Goal: Transaction & Acquisition: Purchase product/service

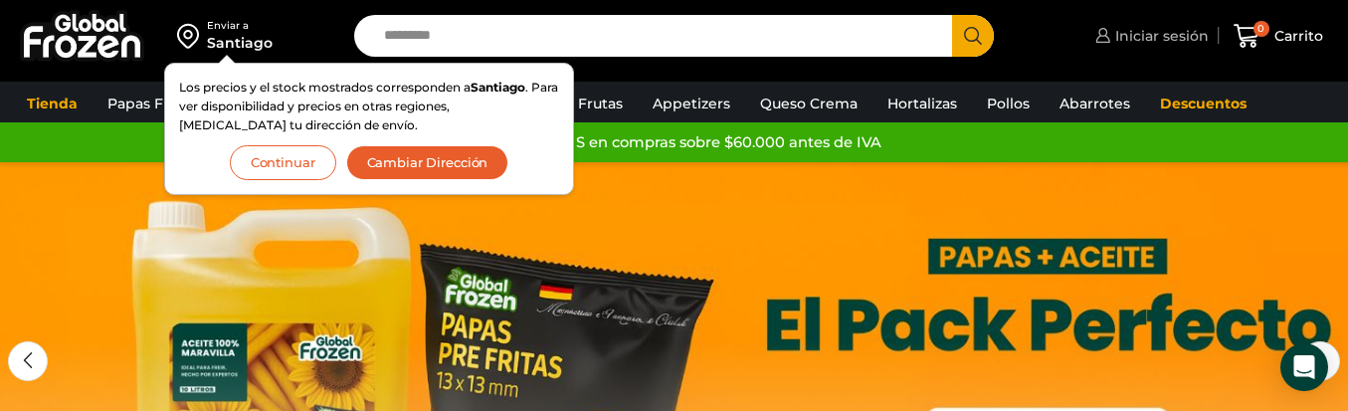
click at [1151, 48] on link "Iniciar sesión" at bounding box center [1149, 36] width 118 height 40
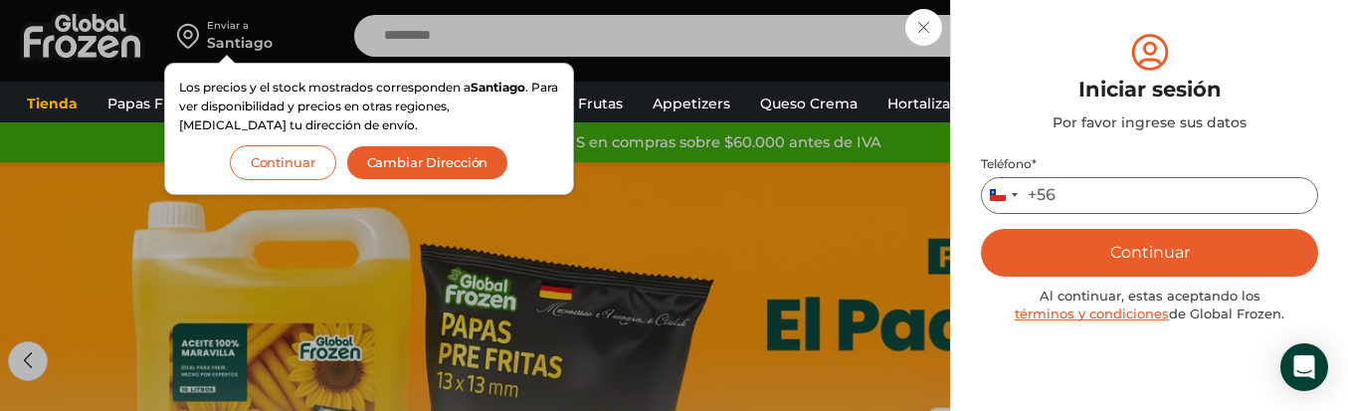
click at [1120, 212] on input "Teléfono *" at bounding box center [1149, 195] width 337 height 37
type input "*"
type input "*********"
click at [981, 229] on button "Continuar" at bounding box center [1149, 253] width 337 height 48
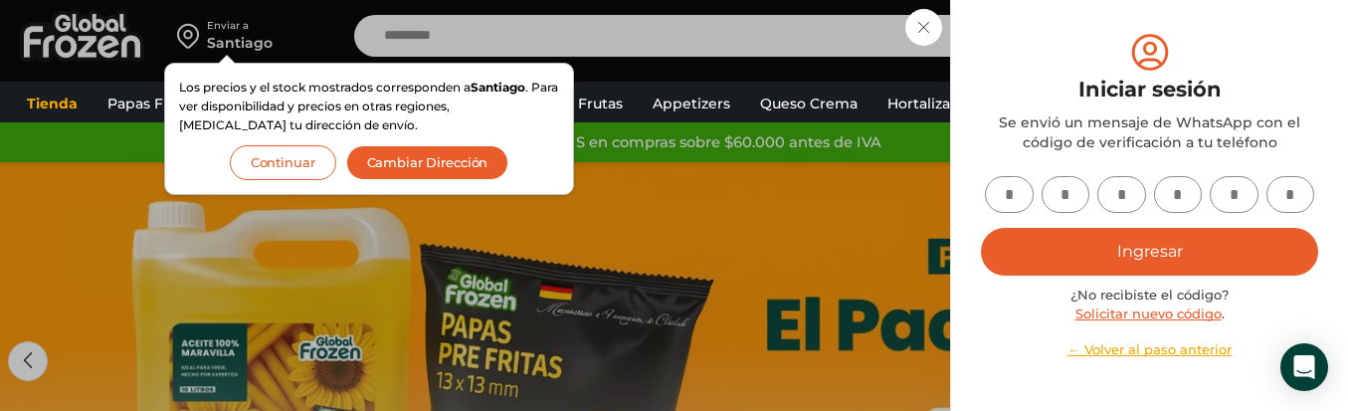
click at [994, 196] on input "text" at bounding box center [1009, 194] width 49 height 37
type input "*"
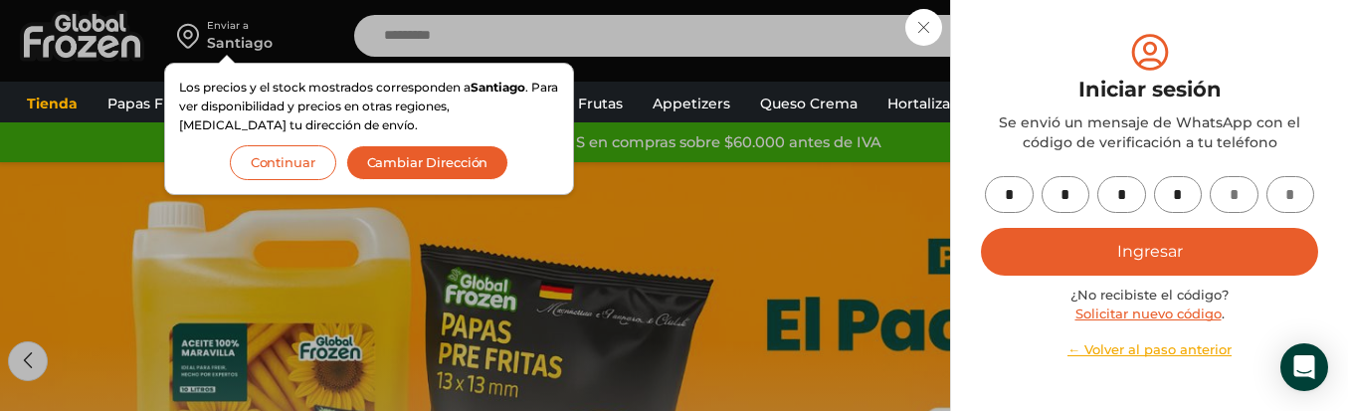
type input "*"
click at [1145, 254] on button "Ingresar" at bounding box center [1149, 252] width 337 height 48
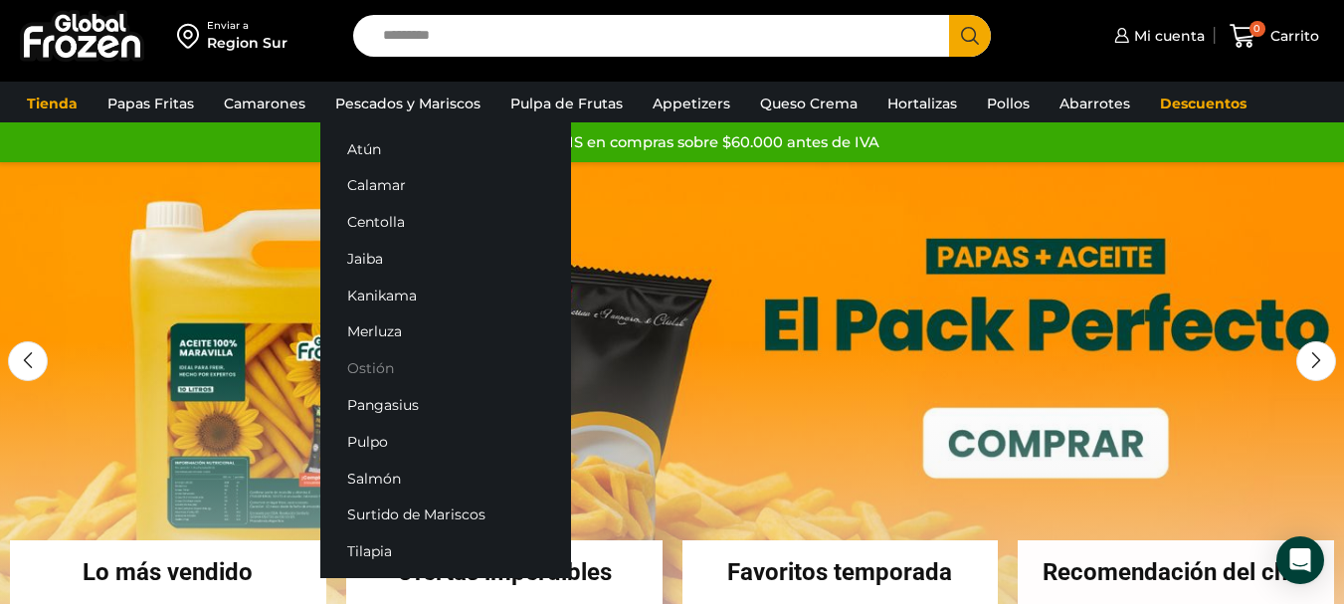
click at [376, 363] on link "Ostión" at bounding box center [445, 368] width 251 height 37
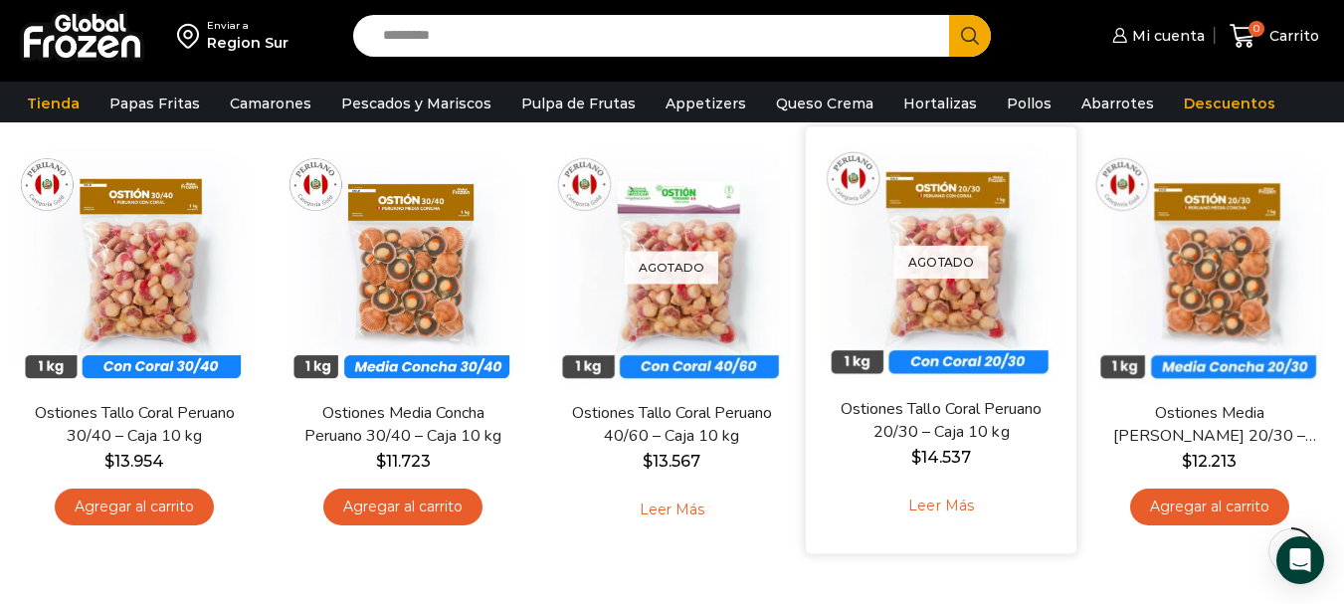
scroll to position [199, 0]
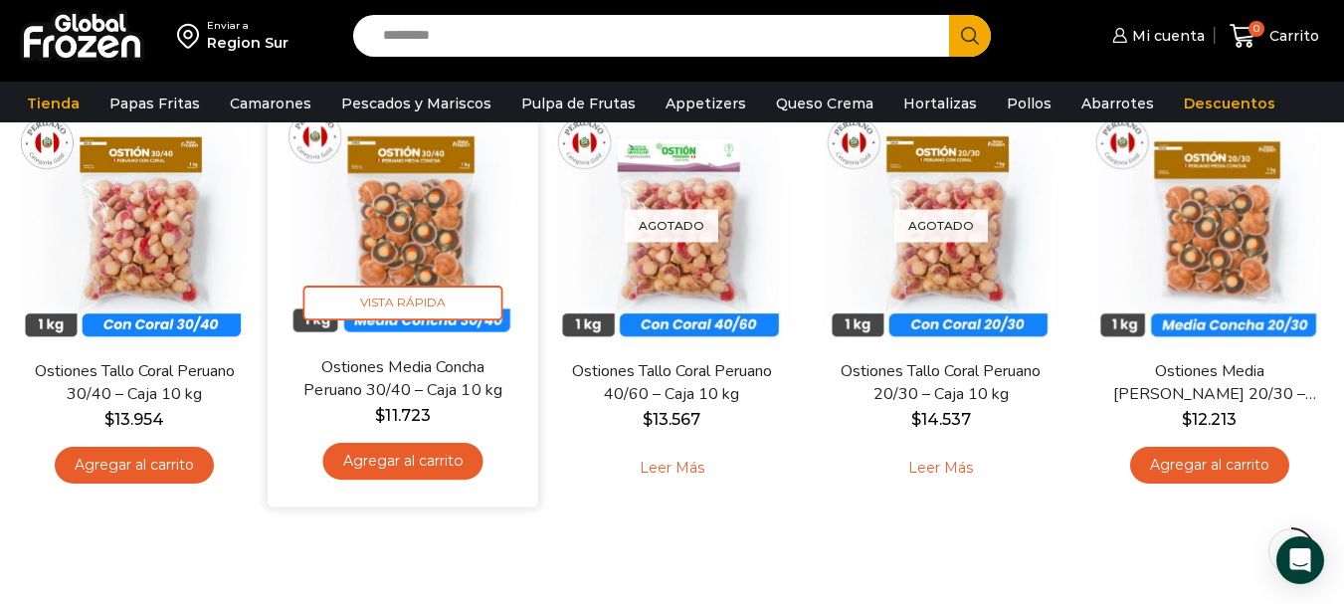
click at [403, 466] on link "Agregar al carrito" at bounding box center [403, 461] width 160 height 37
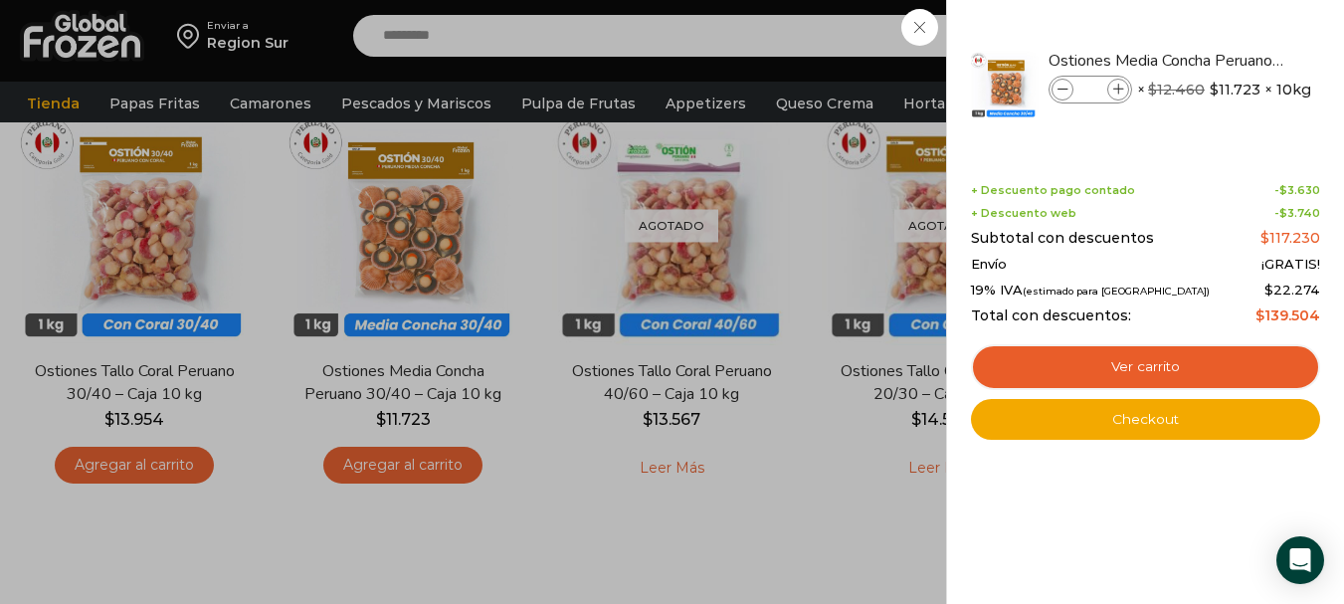
click at [1225, 60] on div "1 Carrito 1 1 Shopping Cart *" at bounding box center [1274, 36] width 99 height 47
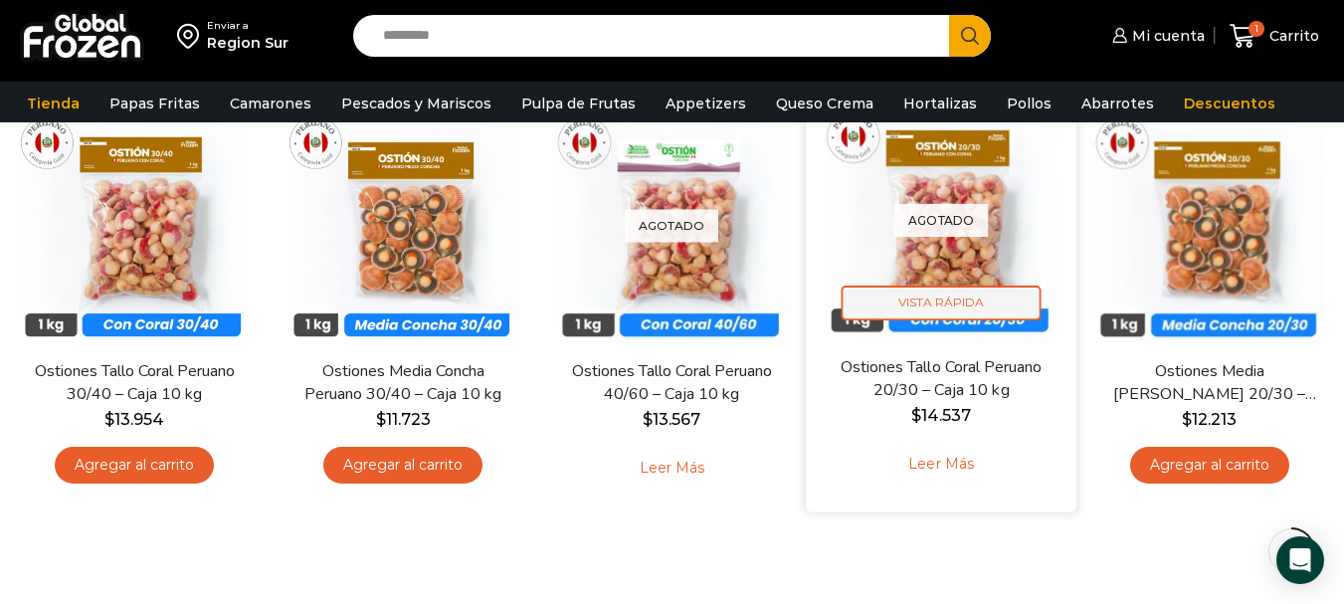
scroll to position [0, 0]
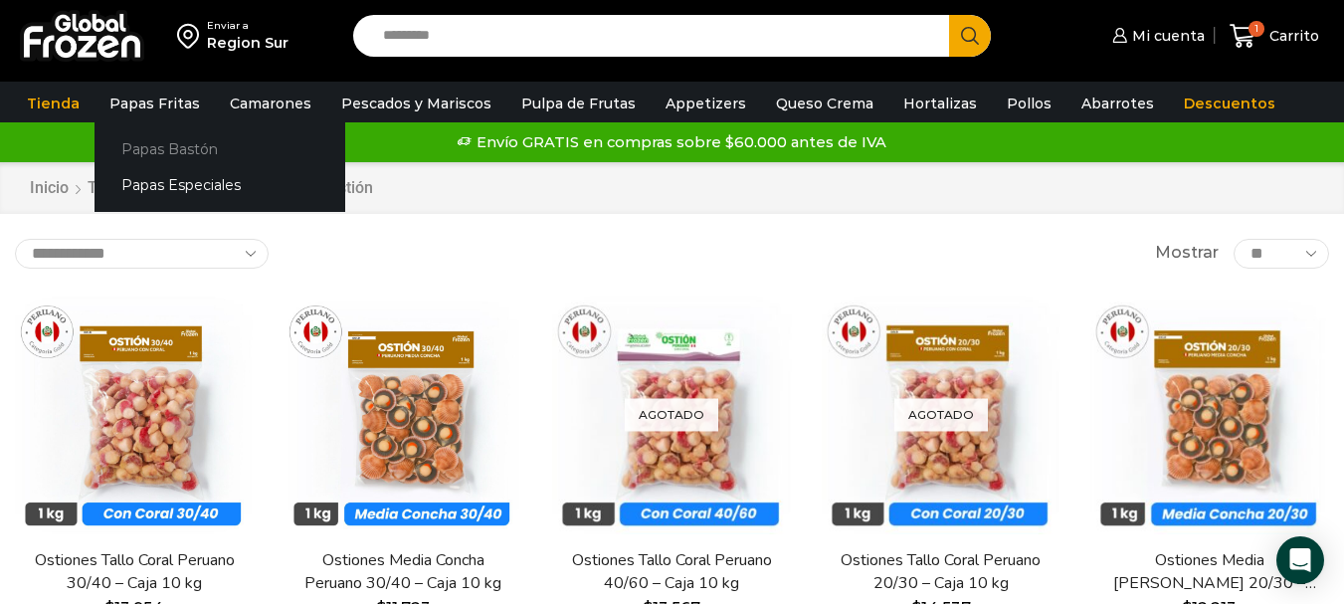
click at [150, 148] on link "Papas Bastón" at bounding box center [220, 148] width 251 height 37
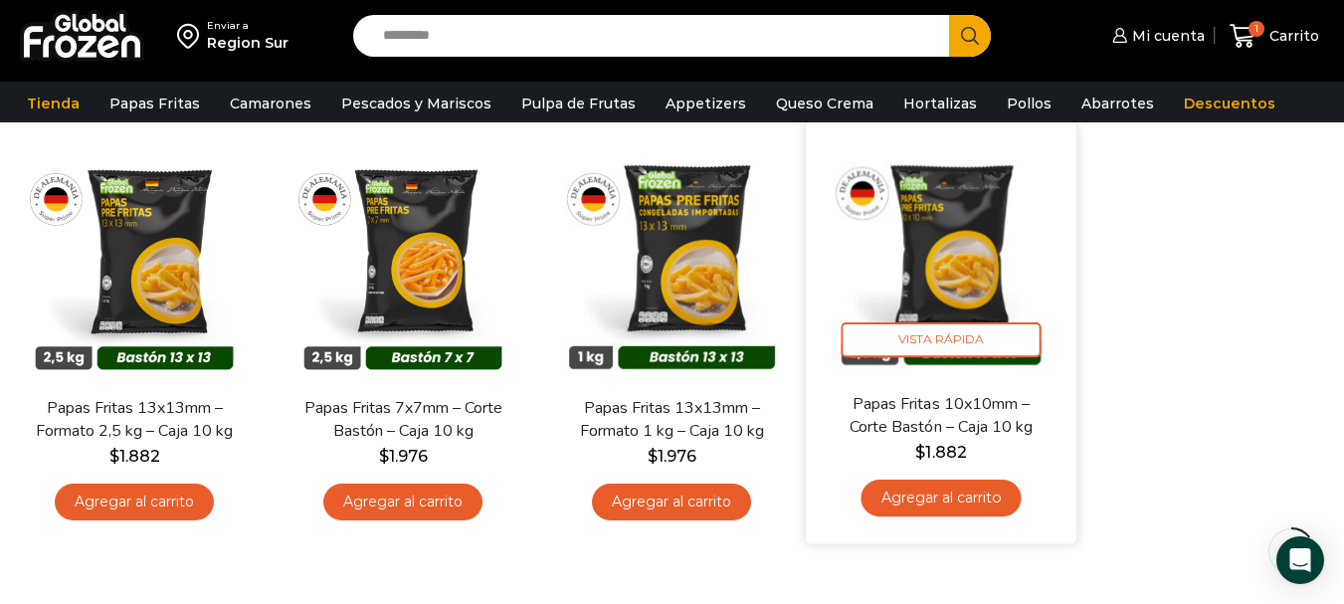
scroll to position [199, 0]
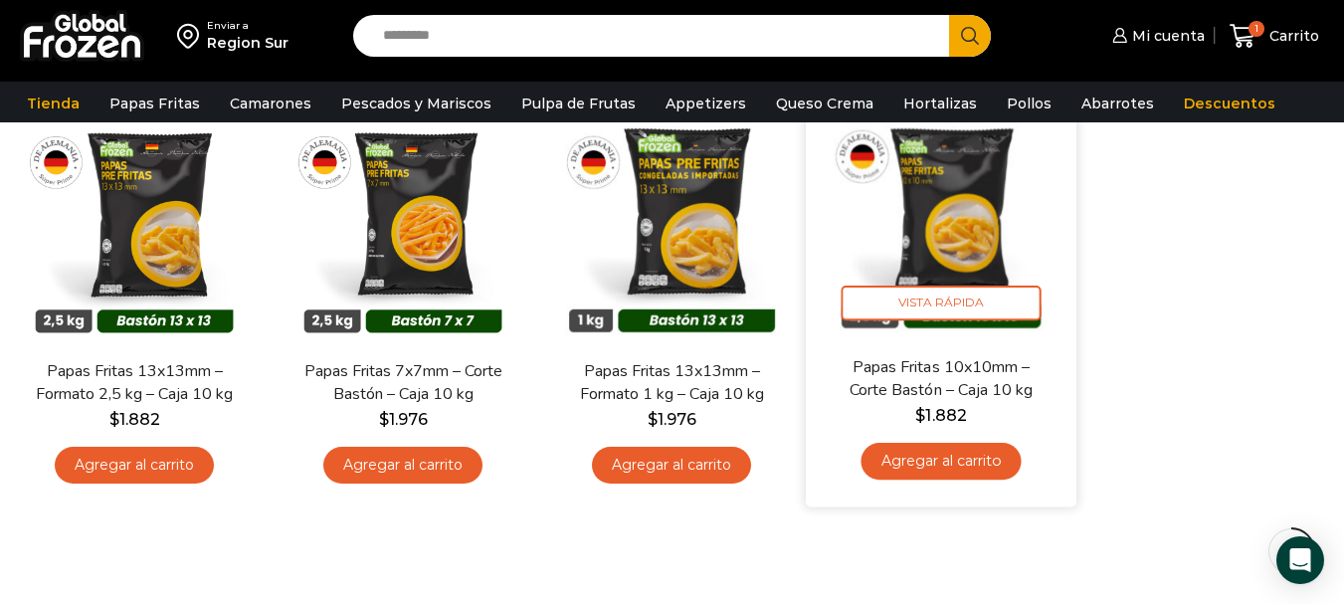
click at [953, 468] on link "Agregar al carrito" at bounding box center [941, 461] width 160 height 37
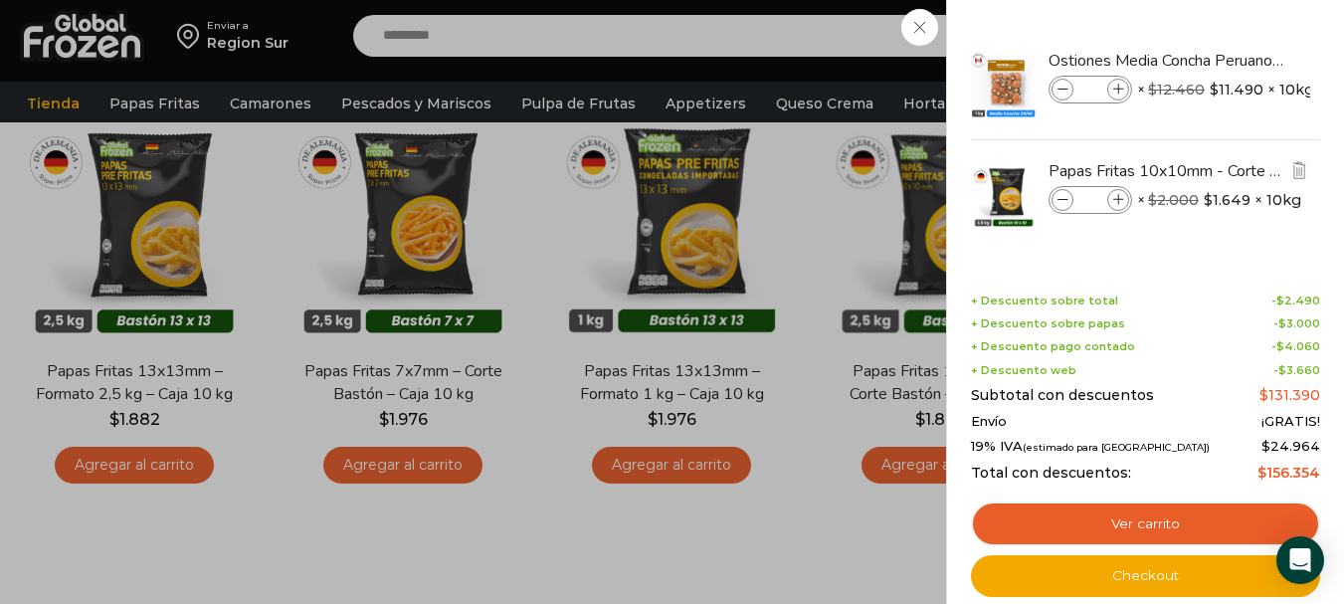
click at [1119, 195] on icon at bounding box center [1118, 200] width 11 height 11
click at [1118, 205] on icon at bounding box center [1118, 200] width 11 height 11
type input "*"
click at [1225, 60] on div "4 Carrito 4 4 Shopping Cart *" at bounding box center [1274, 36] width 99 height 47
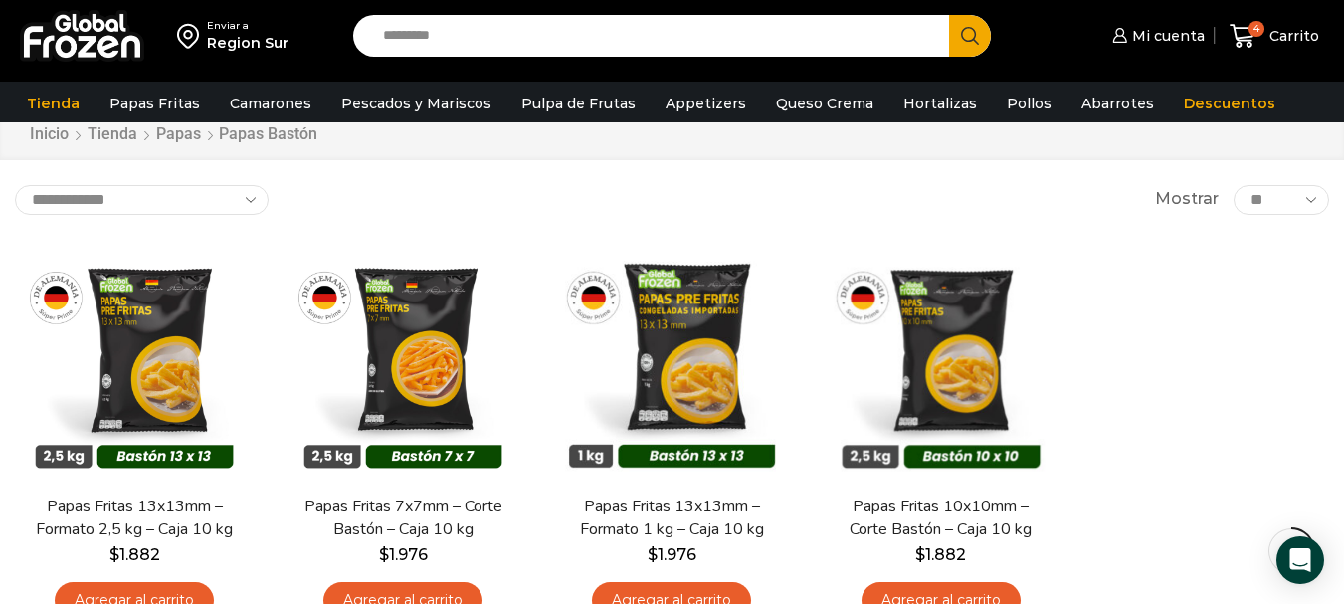
scroll to position [0, 0]
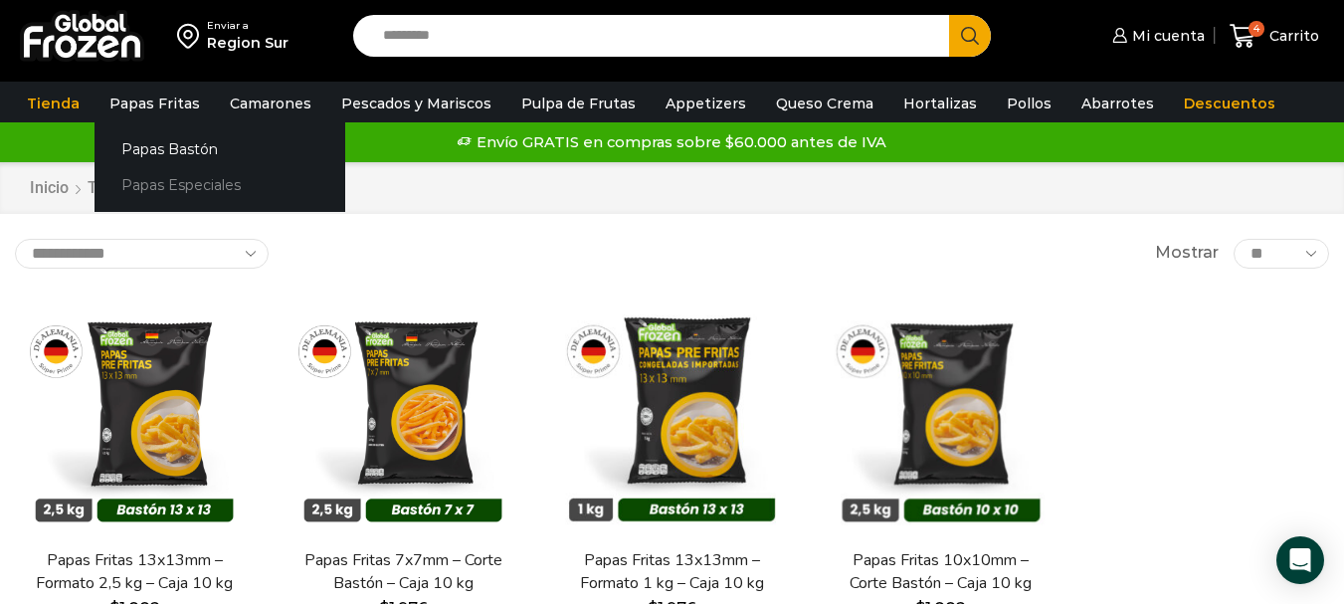
click at [148, 180] on link "Papas Especiales" at bounding box center [220, 185] width 251 height 37
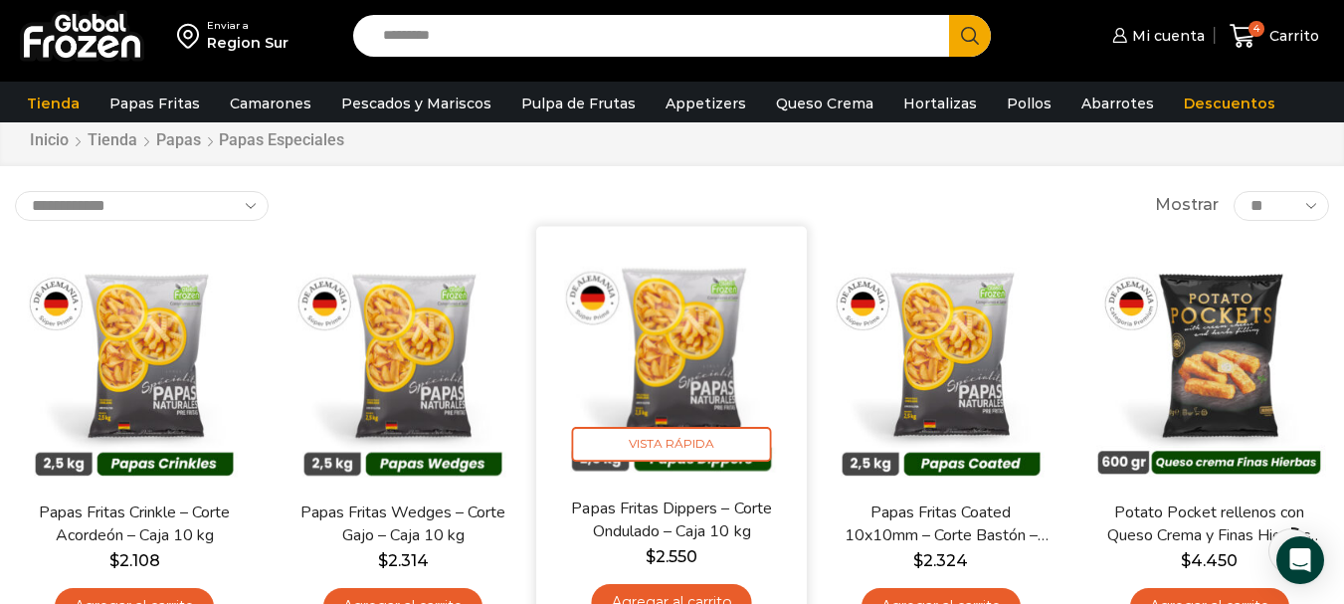
scroll to position [99, 0]
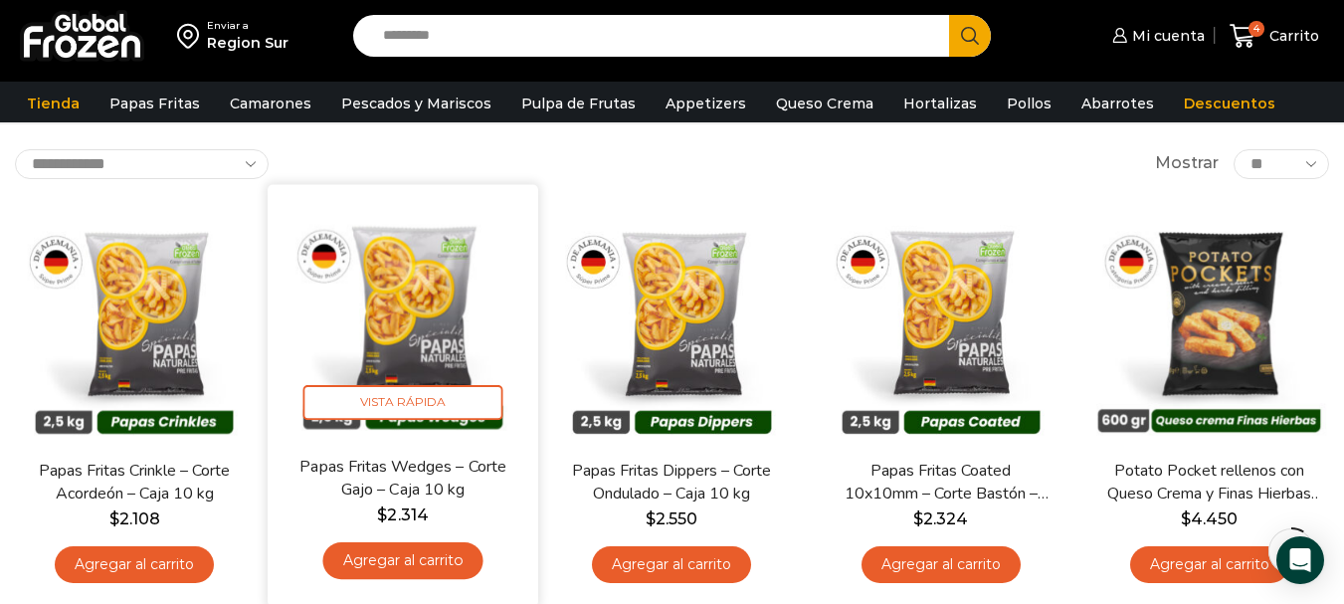
click at [382, 557] on link "Agregar al carrito" at bounding box center [403, 560] width 160 height 37
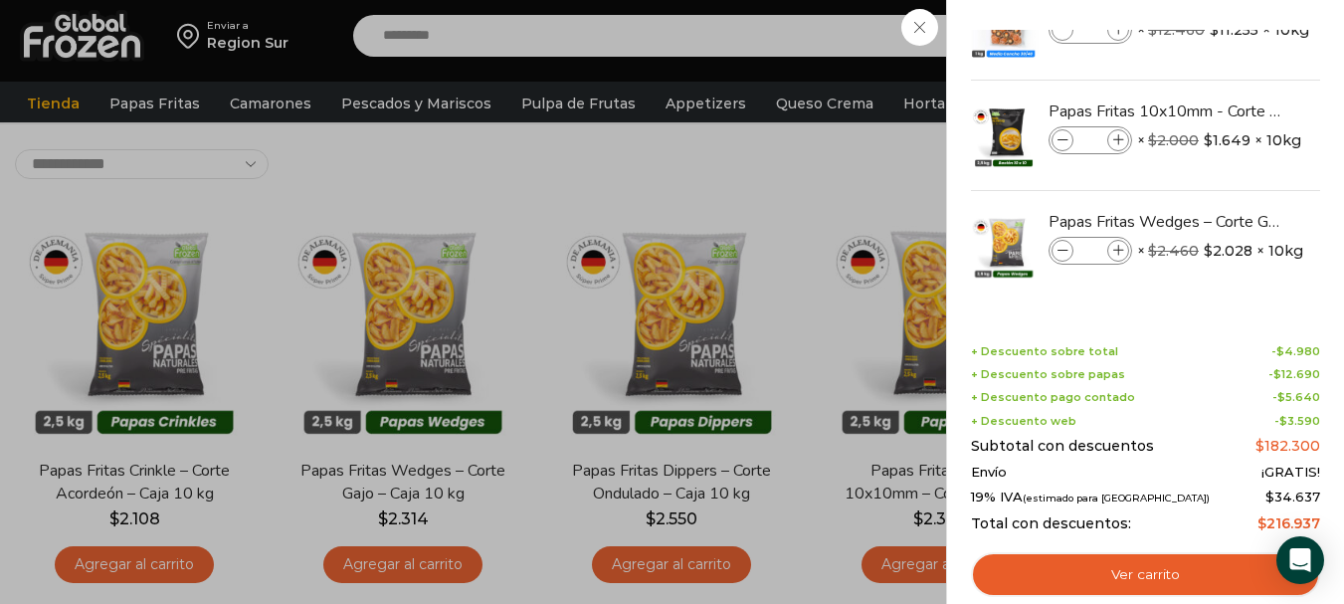
click at [1225, 60] on div "5 Carrito 5 5 Shopping Cart *" at bounding box center [1274, 36] width 99 height 47
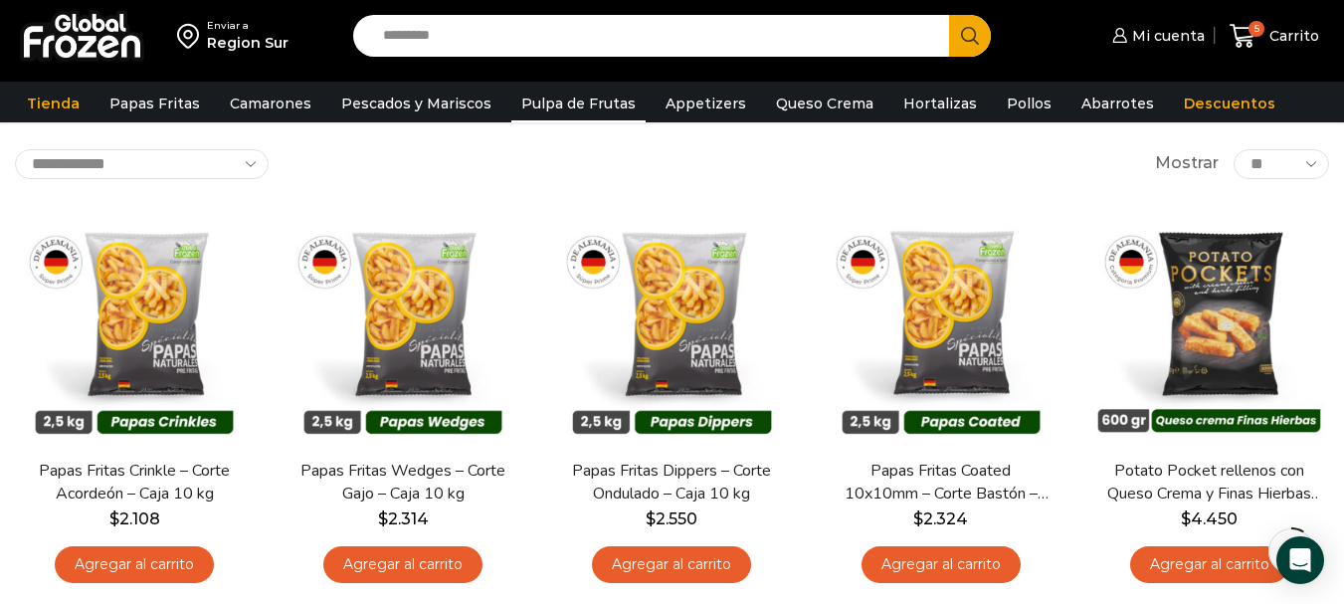
click at [551, 98] on link "Pulpa de Frutas" at bounding box center [578, 104] width 134 height 38
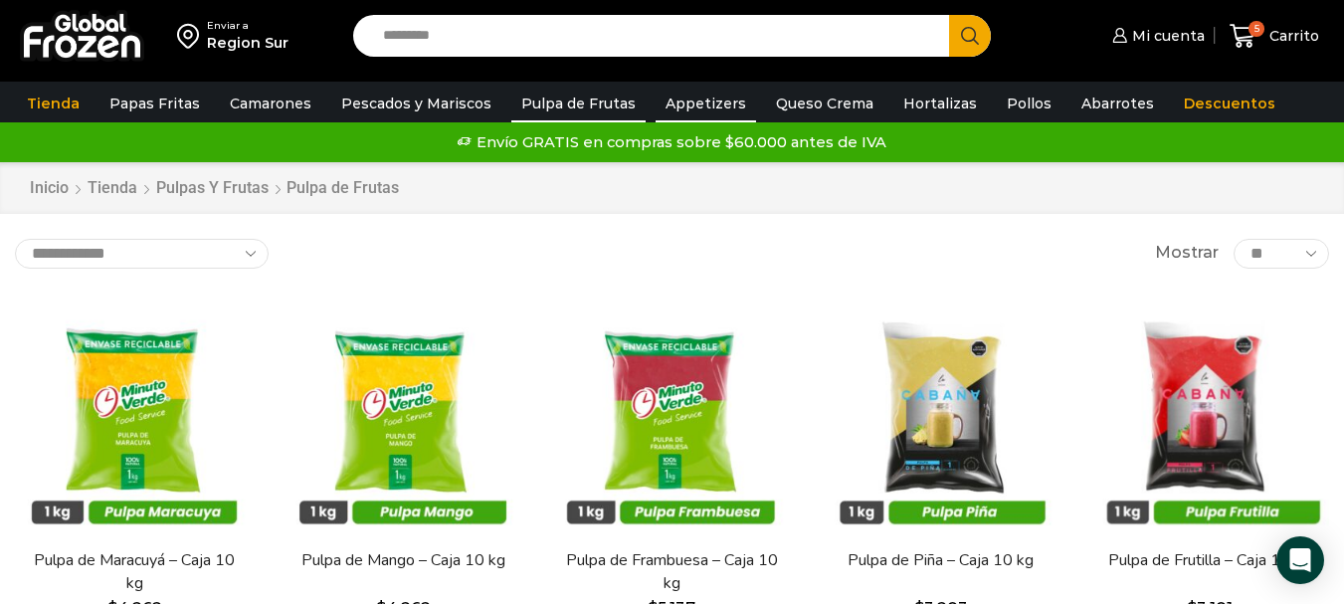
click at [702, 110] on link "Appetizers" at bounding box center [706, 104] width 100 height 38
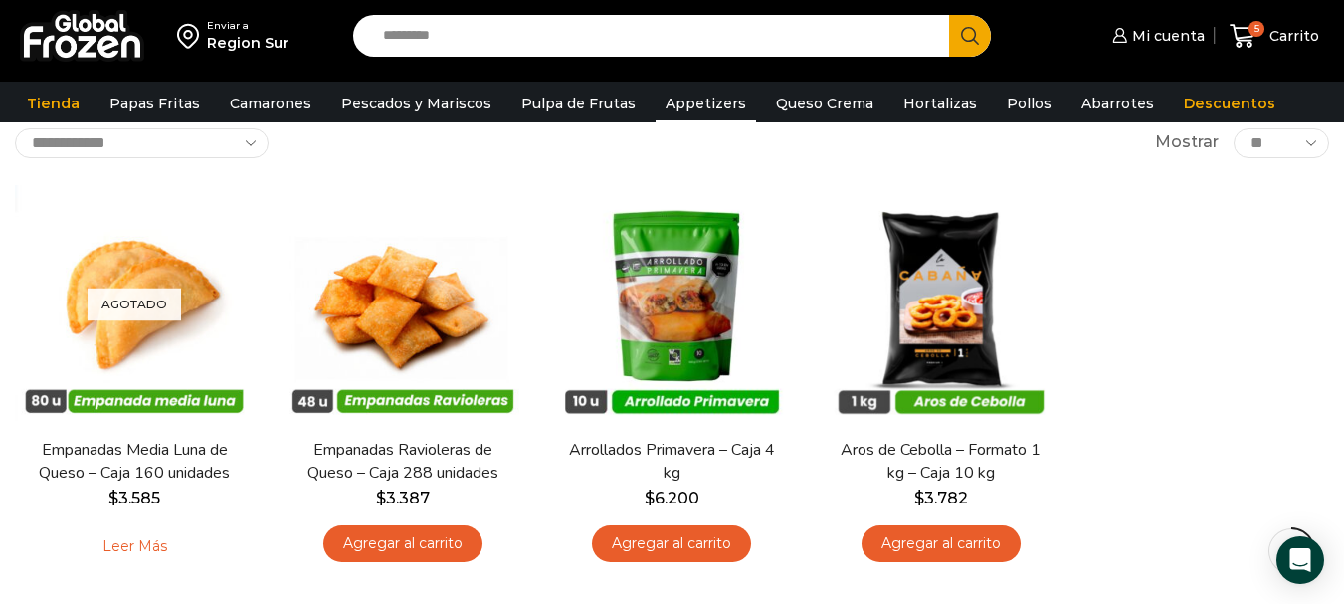
scroll to position [99, 0]
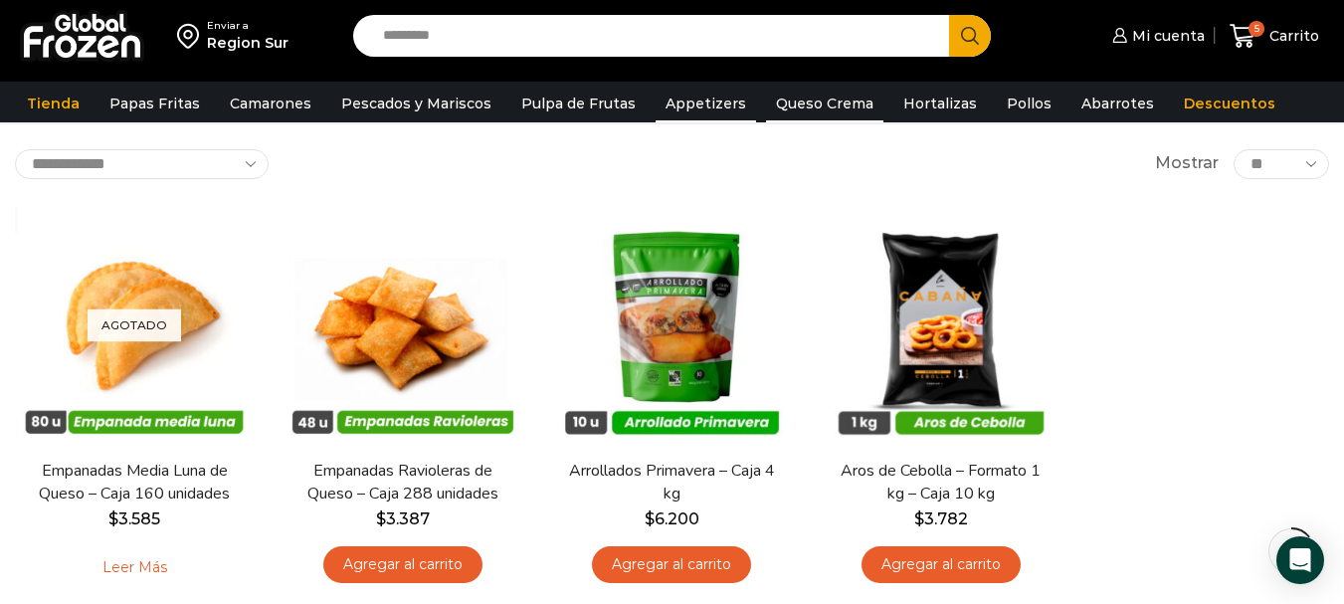
click at [806, 107] on link "Queso Crema" at bounding box center [824, 104] width 117 height 38
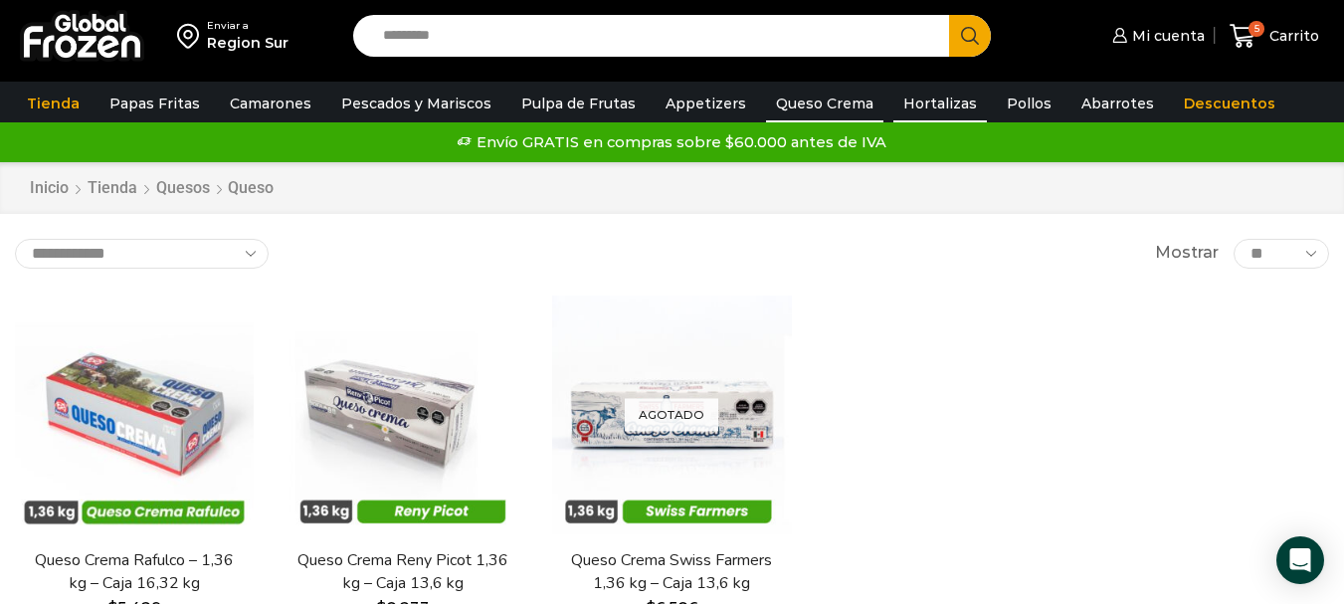
click at [918, 108] on link "Hortalizas" at bounding box center [940, 104] width 94 height 38
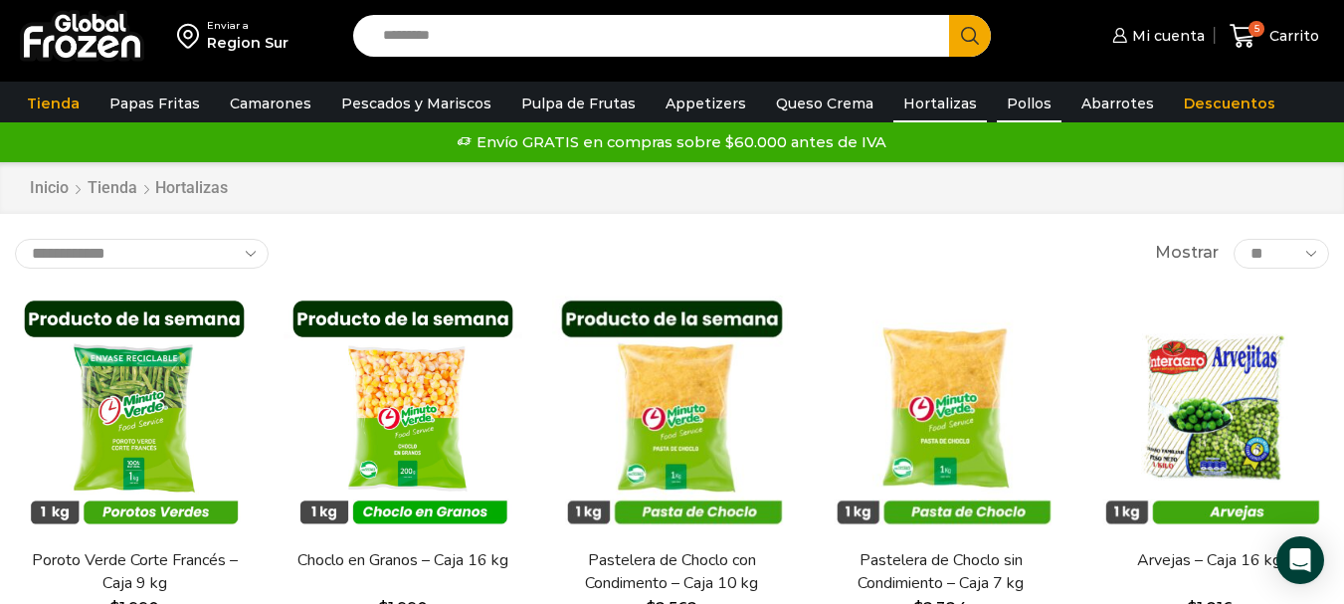
click at [1007, 97] on link "Pollos" at bounding box center [1029, 104] width 65 height 38
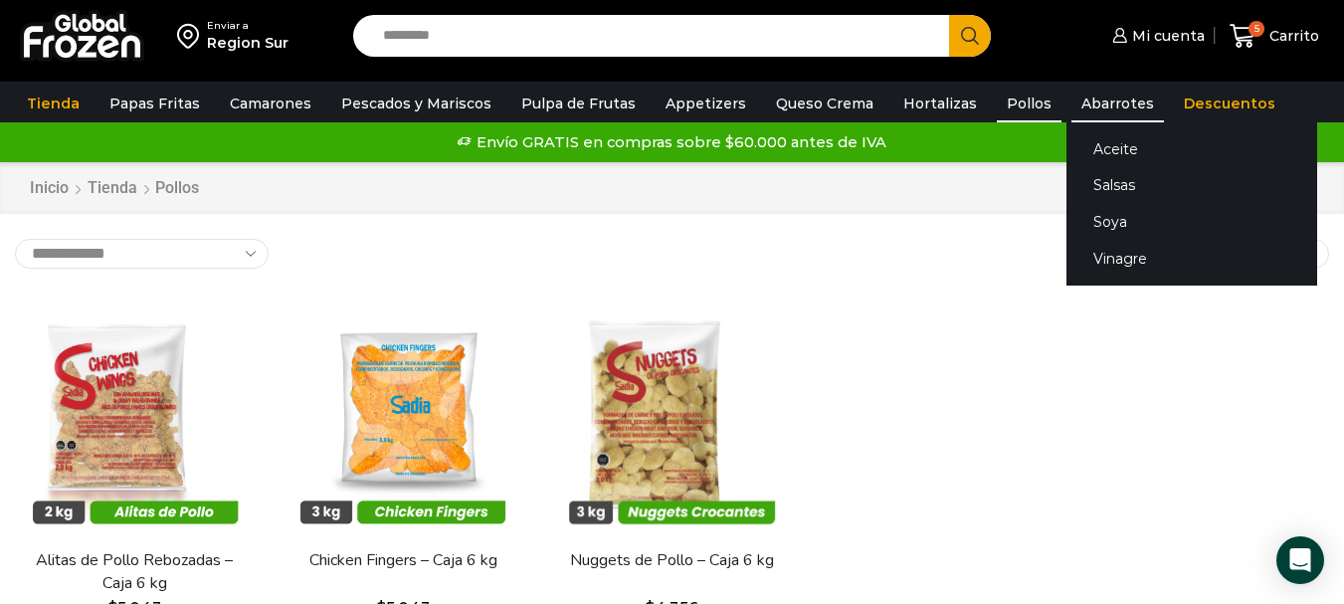
click at [1091, 102] on link "Abarrotes" at bounding box center [1117, 104] width 93 height 38
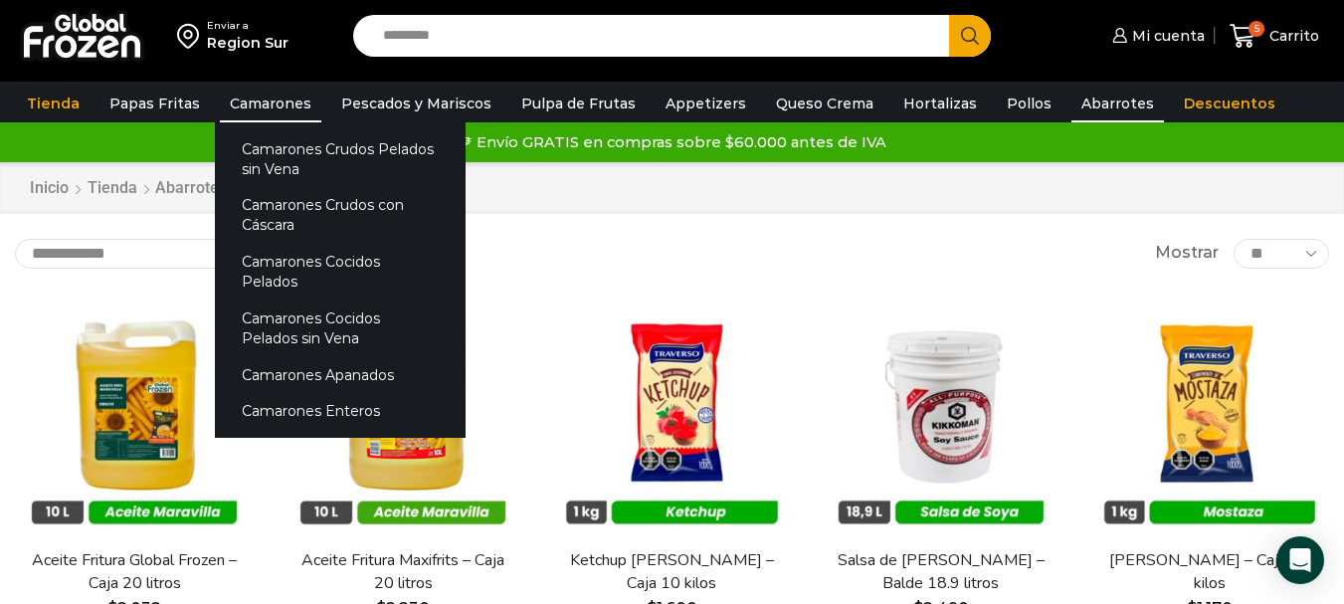
click at [252, 101] on link "Camarones" at bounding box center [270, 104] width 101 height 38
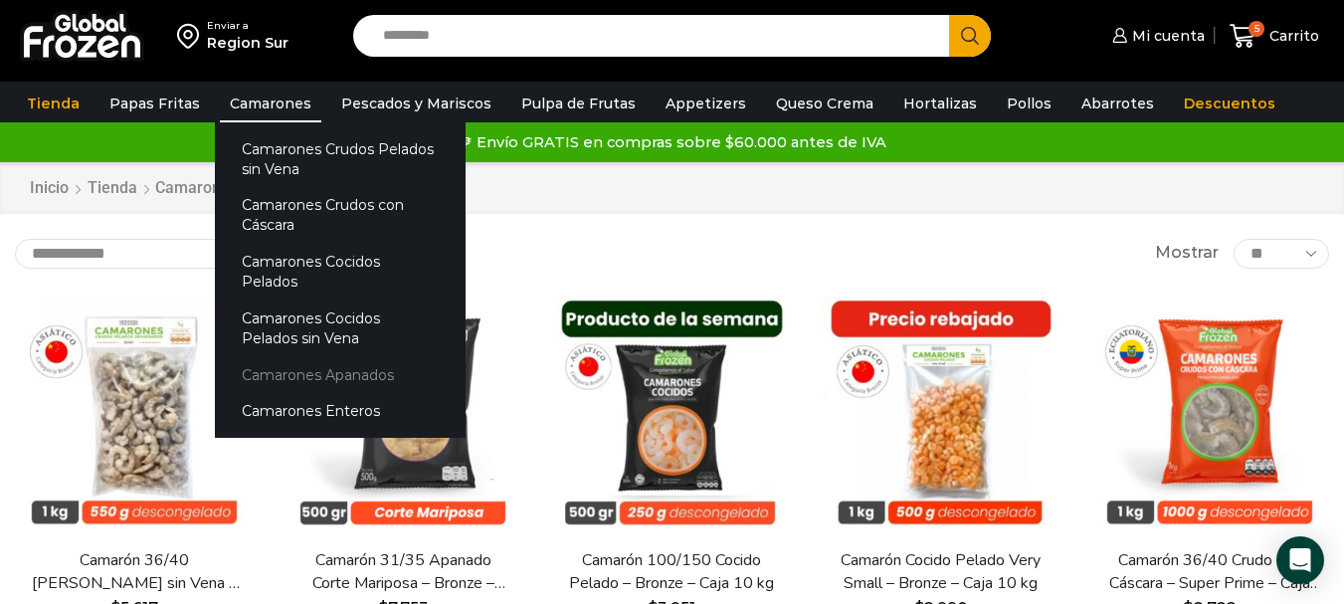
click at [274, 356] on link "Camarones Apanados" at bounding box center [340, 374] width 251 height 37
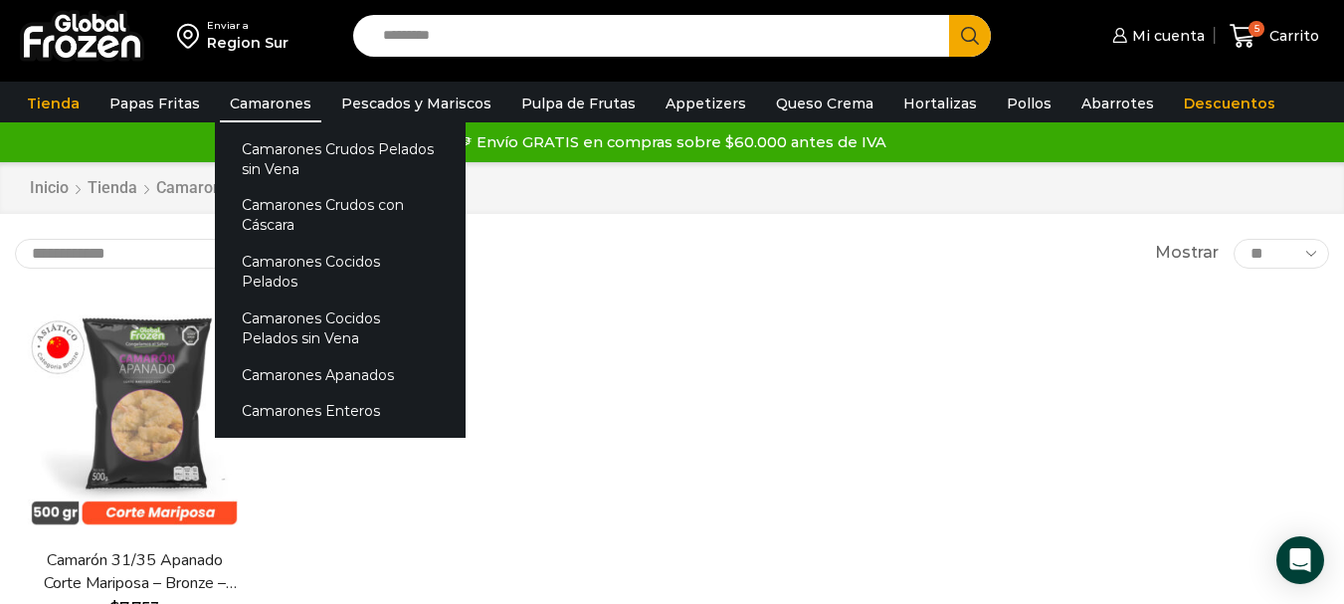
click at [261, 96] on link "Camarones" at bounding box center [270, 104] width 101 height 38
click at [260, 156] on link "Camarones Crudos Pelados sin Vena" at bounding box center [340, 158] width 251 height 57
